Goal: Task Accomplishment & Management: Manage account settings

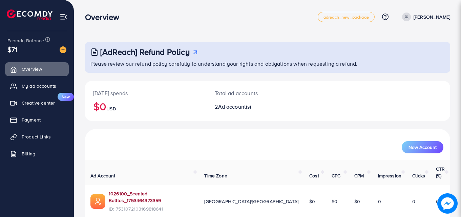
click at [164, 190] on link "1026100_Scented Bottles_1753464373359" at bounding box center [151, 197] width 85 height 14
click at [174, 190] on link "1026100_Scented Bottles_1753464373359" at bounding box center [151, 197] width 85 height 14
click at [425, 17] on p "Talha Akram" at bounding box center [432, 17] width 37 height 8
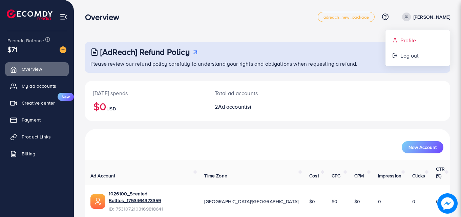
click at [407, 41] on span "Profile" at bounding box center [409, 40] width 16 height 8
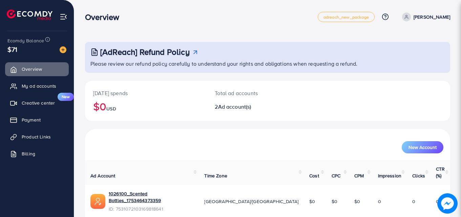
select select "********"
select select "******"
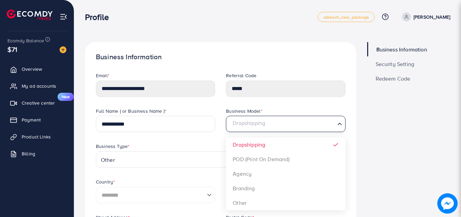
click at [268, 119] on input "Search for option" at bounding box center [281, 124] width 105 height 13
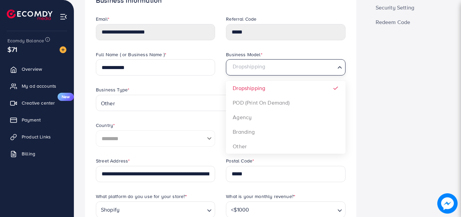
click at [276, 65] on input "Search for option" at bounding box center [281, 67] width 105 height 13
click at [340, 65] on icon "Search for option" at bounding box center [339, 67] width 7 height 7
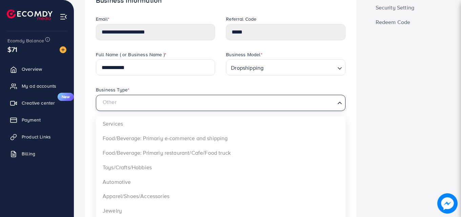
click at [144, 99] on input "Search for option" at bounding box center [217, 103] width 236 height 13
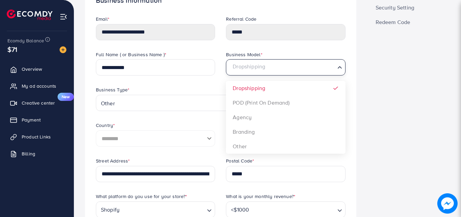
click at [305, 67] on input "Search for option" at bounding box center [281, 67] width 105 height 13
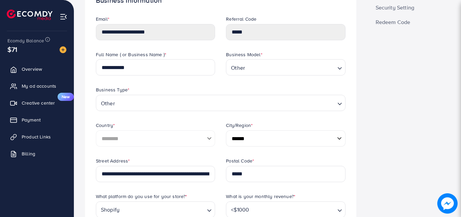
click at [275, 146] on div "**********" at bounding box center [220, 104] width 261 height 107
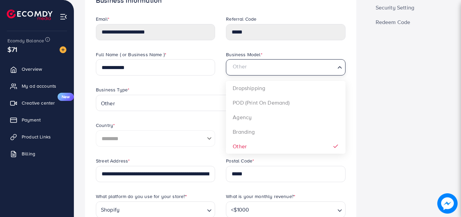
click at [282, 68] on input "Search for option" at bounding box center [281, 67] width 105 height 13
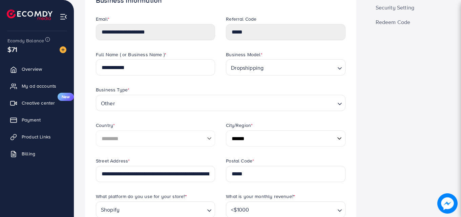
click at [267, 90] on div "**********" at bounding box center [220, 104] width 261 height 107
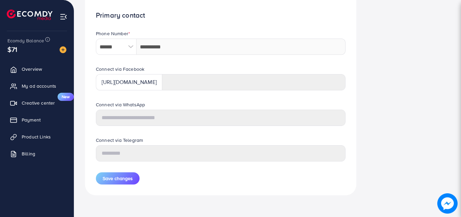
scroll to position [261, 0]
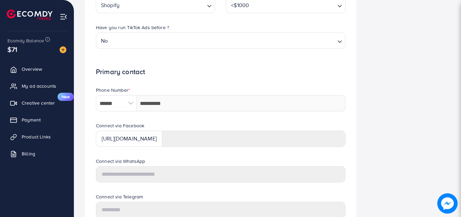
click at [240, 56] on div "Have you run TikTok Ads before ? No Loading..." at bounding box center [220, 42] width 261 height 36
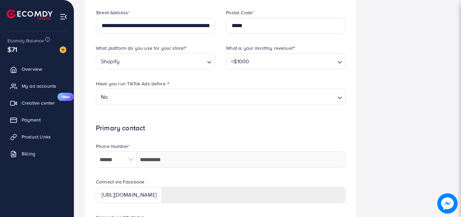
click at [213, 94] on input "Search for option" at bounding box center [222, 96] width 225 height 13
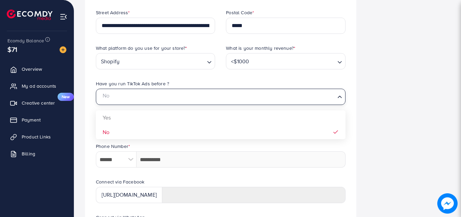
click at [213, 94] on input "Search for option" at bounding box center [217, 96] width 236 height 13
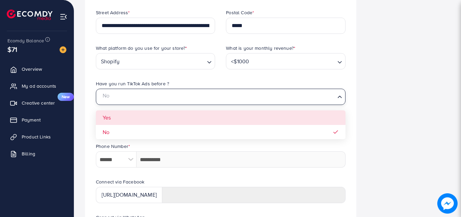
click at [86, 81] on div "**********" at bounding box center [220, 72] width 271 height 471
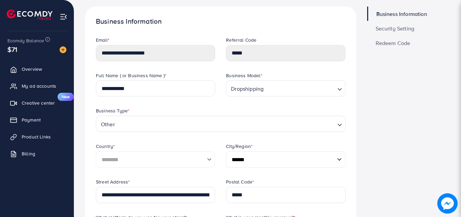
scroll to position [0, 0]
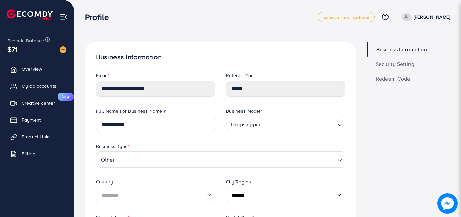
click at [406, 66] on span "Security Setting" at bounding box center [395, 63] width 39 height 5
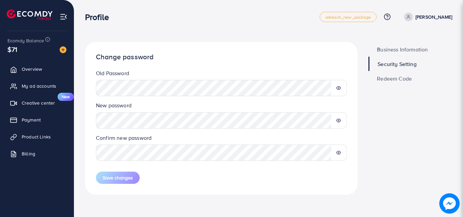
click at [337, 87] on icon at bounding box center [338, 88] width 5 height 5
click at [339, 87] on icon at bounding box center [338, 88] width 4 height 3
click at [404, 78] on span "Redeem Code" at bounding box center [394, 78] width 35 height 5
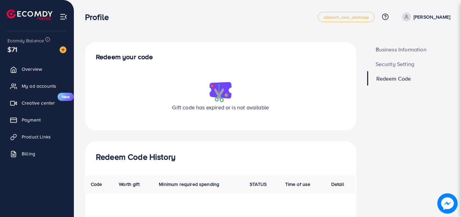
click at [404, 51] on span "Business Information" at bounding box center [401, 49] width 51 height 5
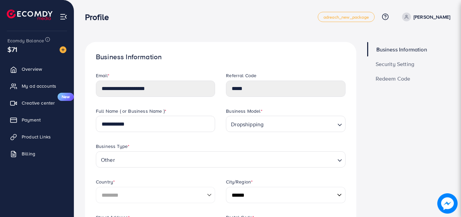
click at [410, 81] on span "Redeem Code" at bounding box center [393, 78] width 35 height 5
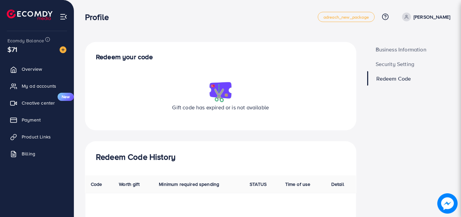
scroll to position [94, 0]
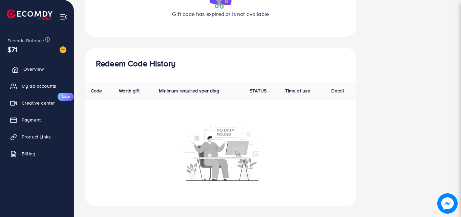
click at [28, 66] on span "Overview" at bounding box center [33, 69] width 20 height 7
